Goal: Ask a question

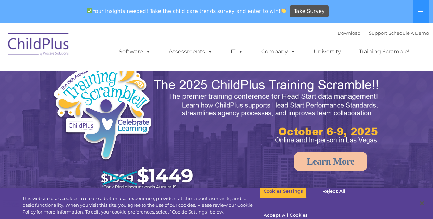
select select "MEDIUM"
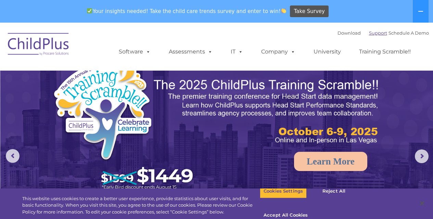
click at [372, 33] on link "Support" at bounding box center [378, 32] width 18 height 5
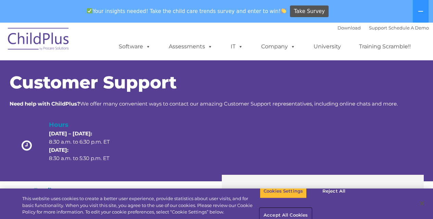
click at [312, 208] on button "Accept All Cookies" at bounding box center [286, 215] width 52 height 14
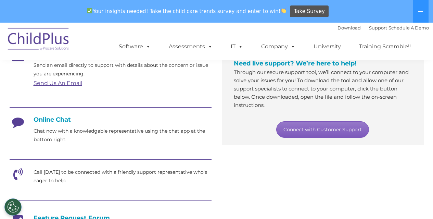
scroll to position [137, 0]
click at [306, 130] on link "Connect with Customer Support" at bounding box center [322, 129] width 93 height 16
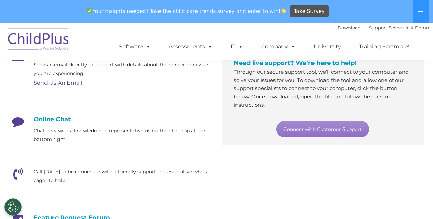
click at [63, 119] on h4 "Online Chat" at bounding box center [111, 119] width 202 height 8
click at [56, 122] on h4 "Online Chat" at bounding box center [111, 119] width 202 height 8
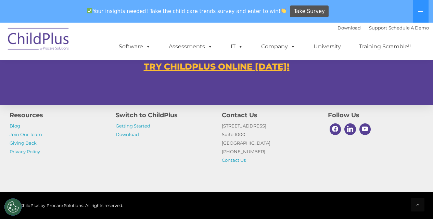
scroll to position [478, 0]
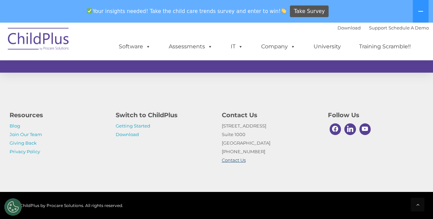
click at [243, 160] on link "Contact Us" at bounding box center [234, 159] width 24 height 5
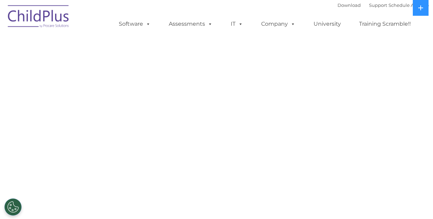
select select "MEDIUM"
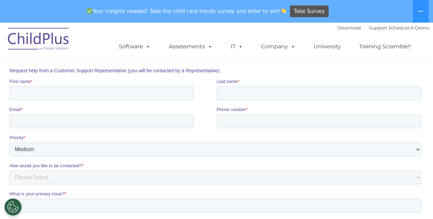
scroll to position [69, 0]
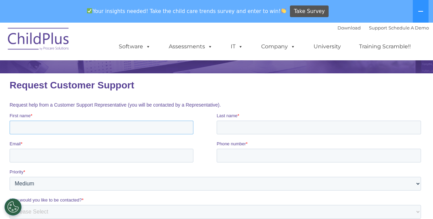
click at [96, 126] on input "First name *" at bounding box center [101, 128] width 184 height 14
type input "Kelly"
type input "Barton"
click at [73, 152] on input "Email *" at bounding box center [101, 156] width 184 height 14
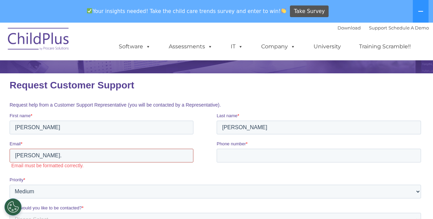
type input "kelly."
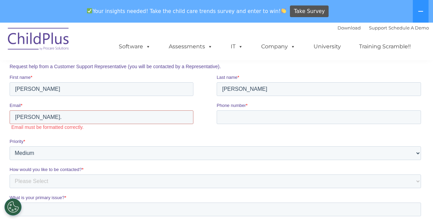
scroll to position [171, 0]
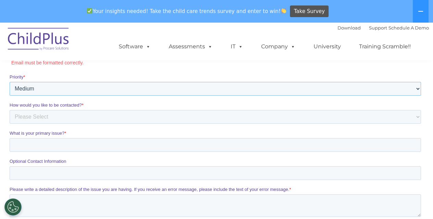
click at [41, 86] on select "Please Select Low Medium High" at bounding box center [215, 89] width 412 height 14
click at [9, 96] on select "Please Select Low Medium High" at bounding box center [215, 89] width 412 height 14
click at [45, 118] on select "Please Select Phone Email" at bounding box center [215, 117] width 412 height 14
select select "Phone"
click at [9, 124] on select "Please Select Phone Email" at bounding box center [215, 117] width 412 height 14
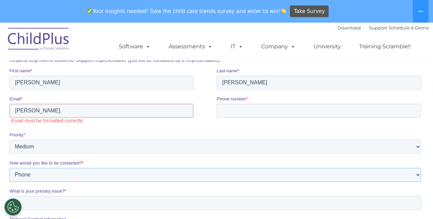
scroll to position [103, 0]
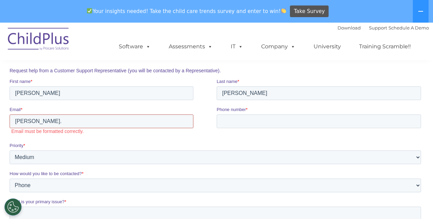
click at [56, 123] on input "kelly." at bounding box center [101, 121] width 184 height 14
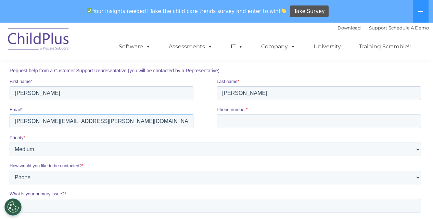
type input "kelly.barton@ece.alabama.gov"
drag, startPoint x: 182, startPoint y: 133, endPoint x: 186, endPoint y: 131, distance: 4.6
click at [183, 132] on fieldset "Email * kelly.barton@ece.alabama.gov Phone number *" at bounding box center [216, 120] width 415 height 28
click at [231, 124] on input "Phone number *" at bounding box center [319, 121] width 205 height 14
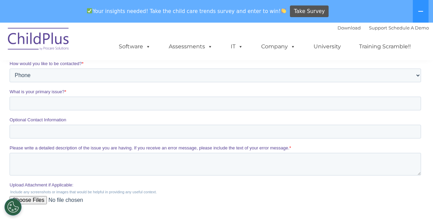
scroll to position [206, 0]
type input "334-451-6780"
click at [61, 104] on input "What is your primary issue? *" at bounding box center [215, 103] width 412 height 14
type input "downloading desktop version"
click at [64, 157] on textarea "Please write a detailed description of the issue you are having. If you receive…" at bounding box center [215, 163] width 412 height 23
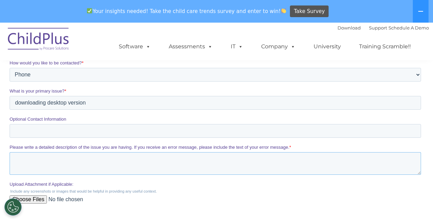
click at [41, 160] on textarea "Please write a detailed description of the issue you are having. If you receive…" at bounding box center [215, 163] width 412 height 23
paste textarea "We have two new hires who are attempting to download ChildPlus Desktop, and are…"
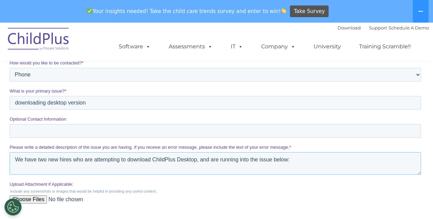
click at [135, 167] on textarea "We have two new hires who are attempting to download ChildPlus Desktop, and are…" at bounding box center [215, 163] width 412 height 23
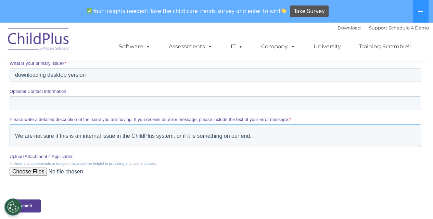
scroll to position [240, 0]
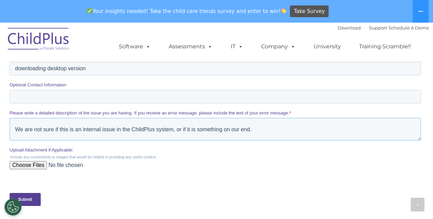
type textarea "We have two new hires who are attempting to download ChildPlus Desktop, and are…"
click at [37, 165] on input "Upload Attachment if Applicable:" at bounding box center [215, 168] width 412 height 14
type input "C:\fakepath\download.png"
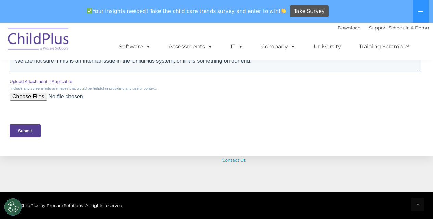
click at [35, 133] on input "Submit" at bounding box center [24, 130] width 31 height 13
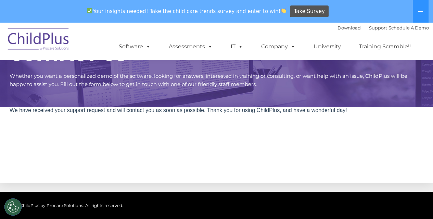
scroll to position [0, 0]
